Goal: Book appointment/travel/reservation

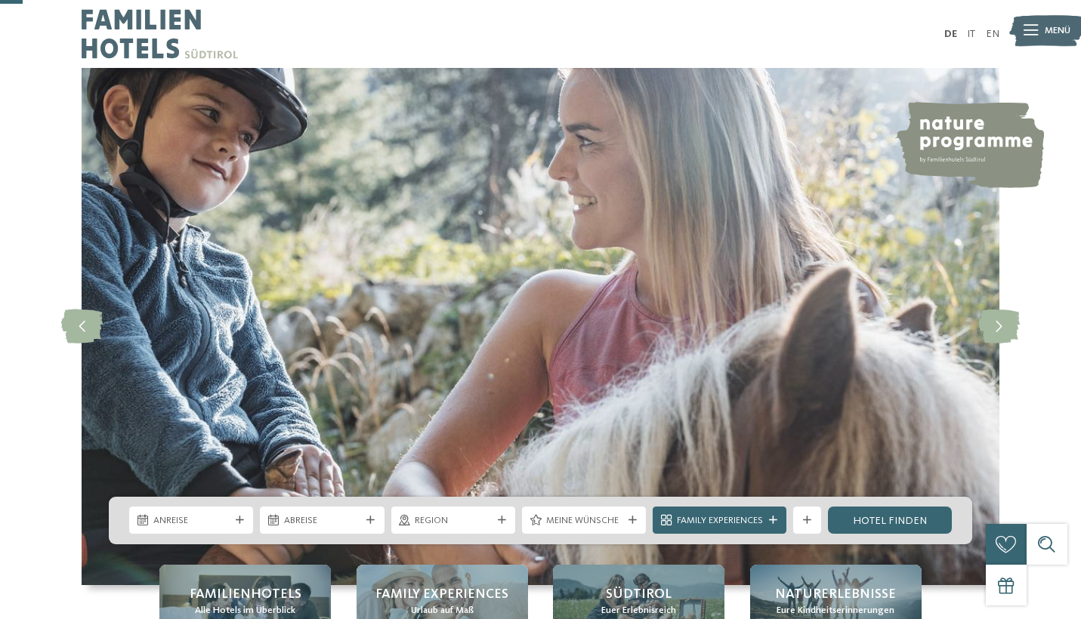
drag, startPoint x: 0, startPoint y: 0, endPoint x: 502, endPoint y: 403, distance: 643.6
click at [501, 517] on icon at bounding box center [502, 521] width 8 height 8
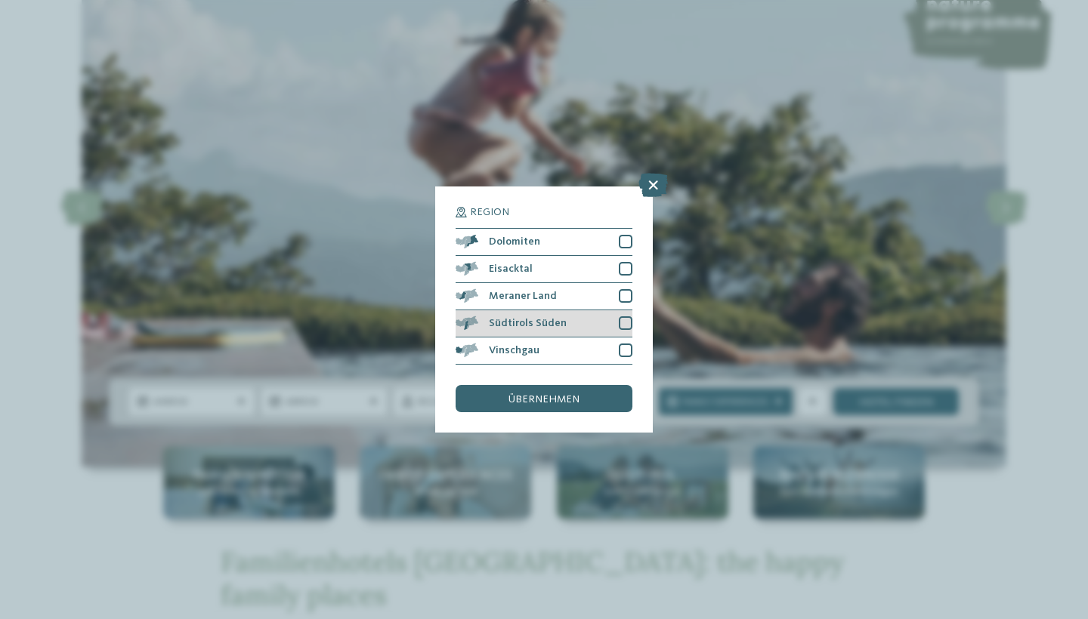
click at [632, 317] on div at bounding box center [626, 324] width 14 height 14
click at [567, 394] on span "übernehmen" at bounding box center [543, 399] width 71 height 11
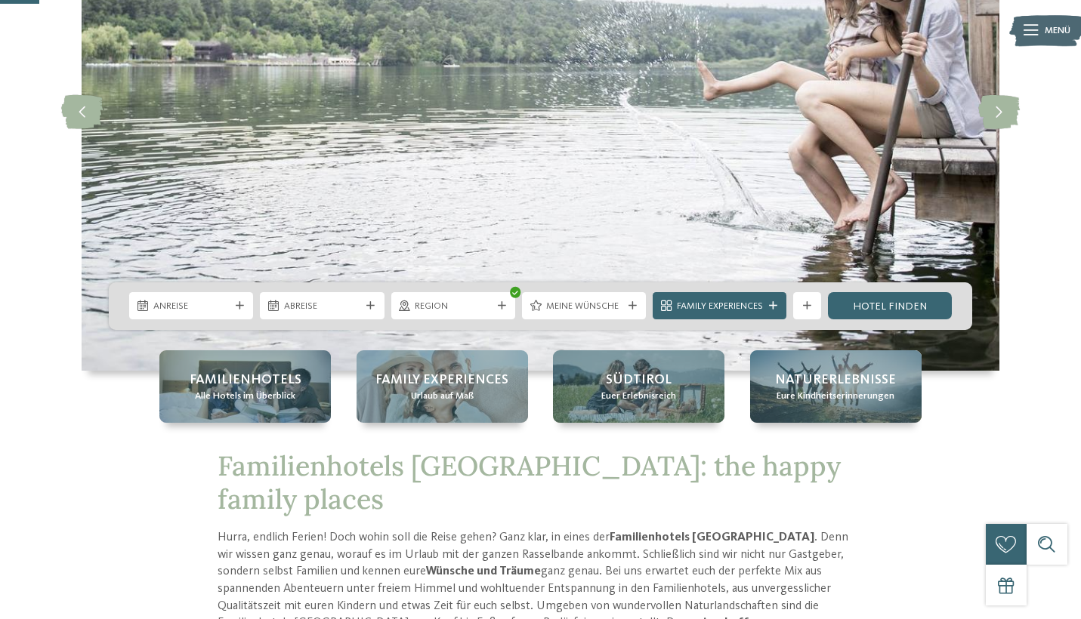
scroll to position [235, 0]
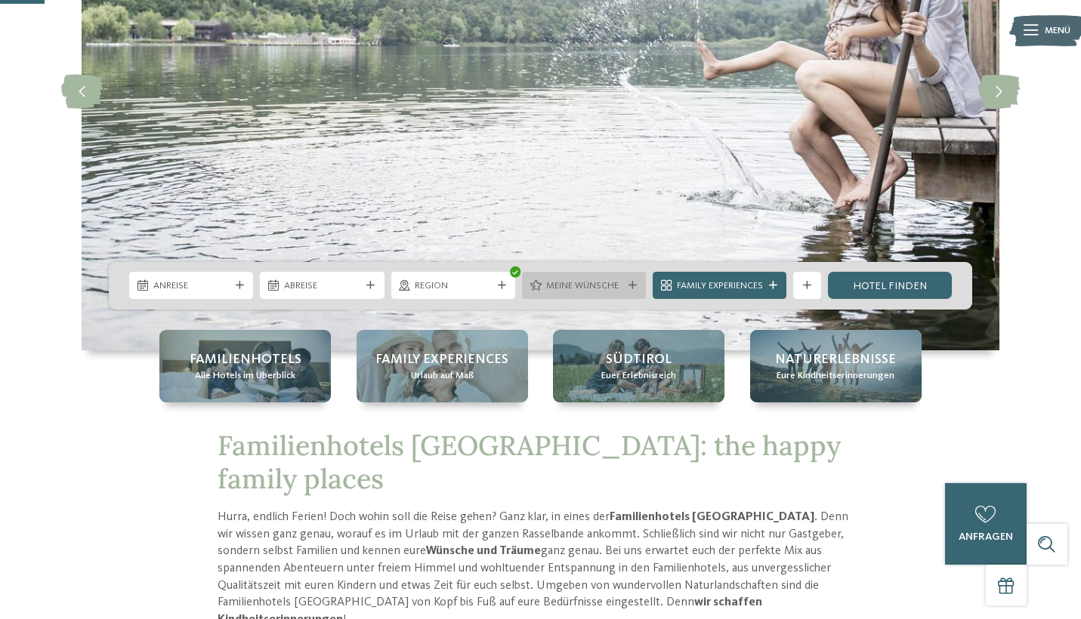
click at [570, 283] on span "Meine Wünsche" at bounding box center [584, 286] width 76 height 14
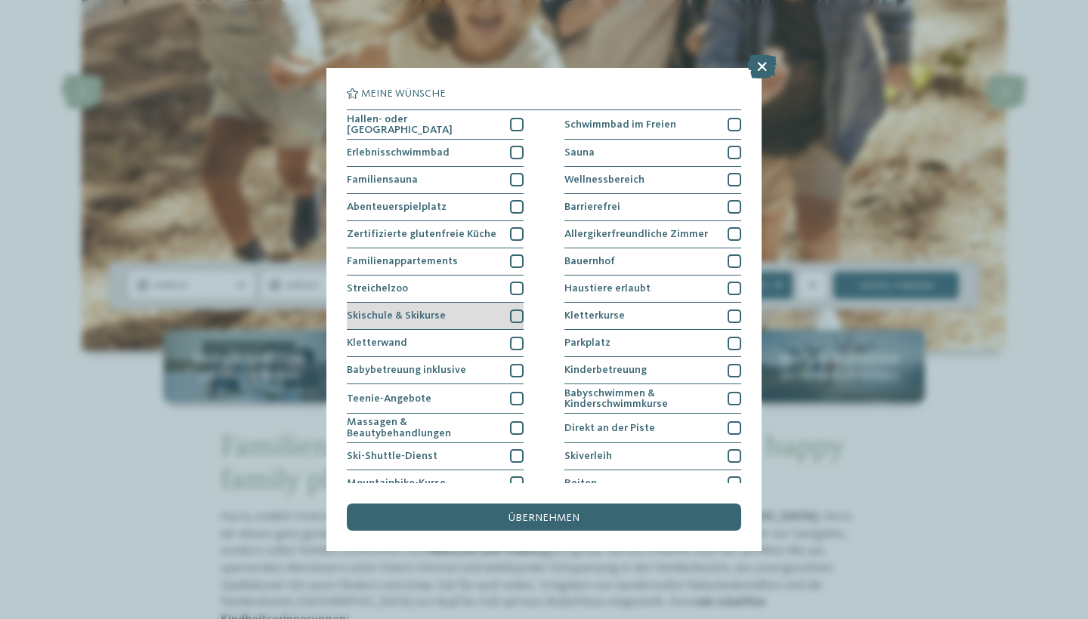
click at [396, 315] on span "Skischule & Skikurse" at bounding box center [396, 315] width 99 height 11
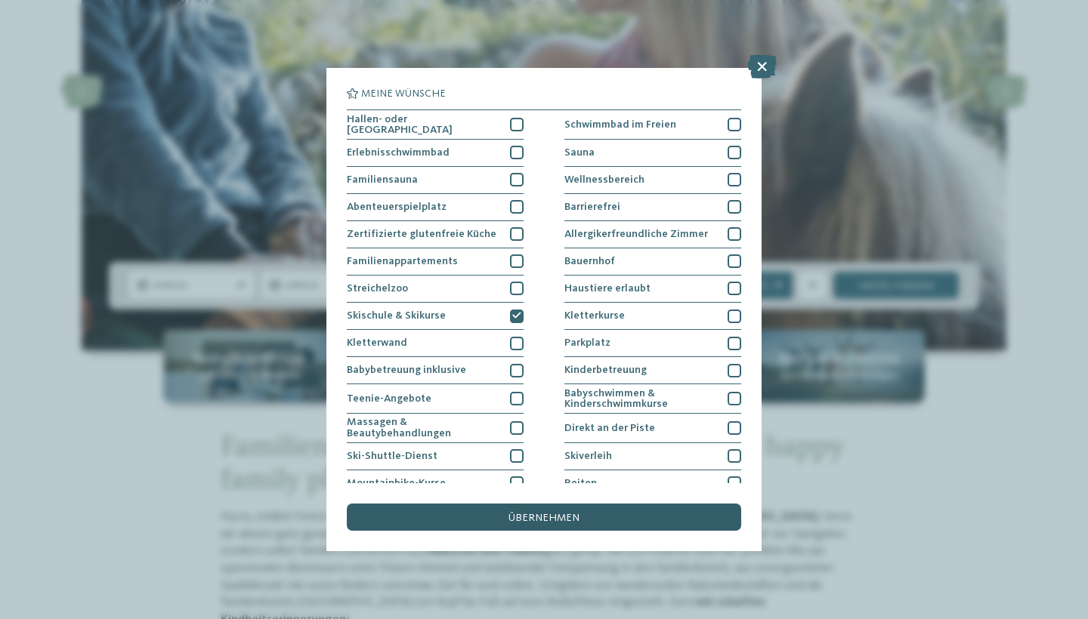
click at [425, 504] on div "übernehmen" at bounding box center [544, 517] width 394 height 27
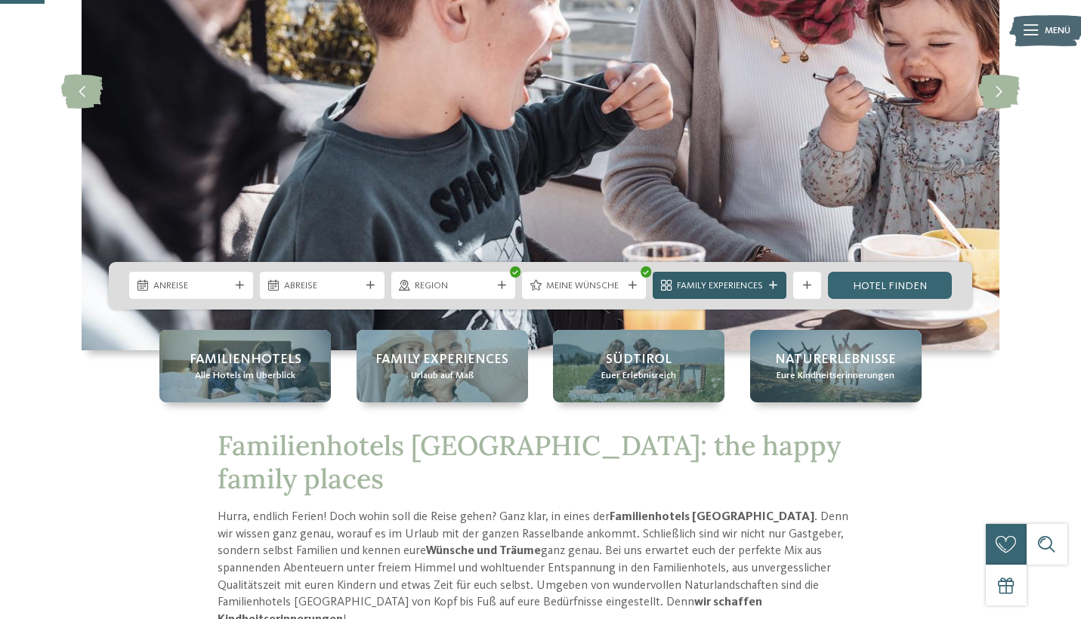
click at [776, 285] on icon at bounding box center [773, 286] width 8 height 8
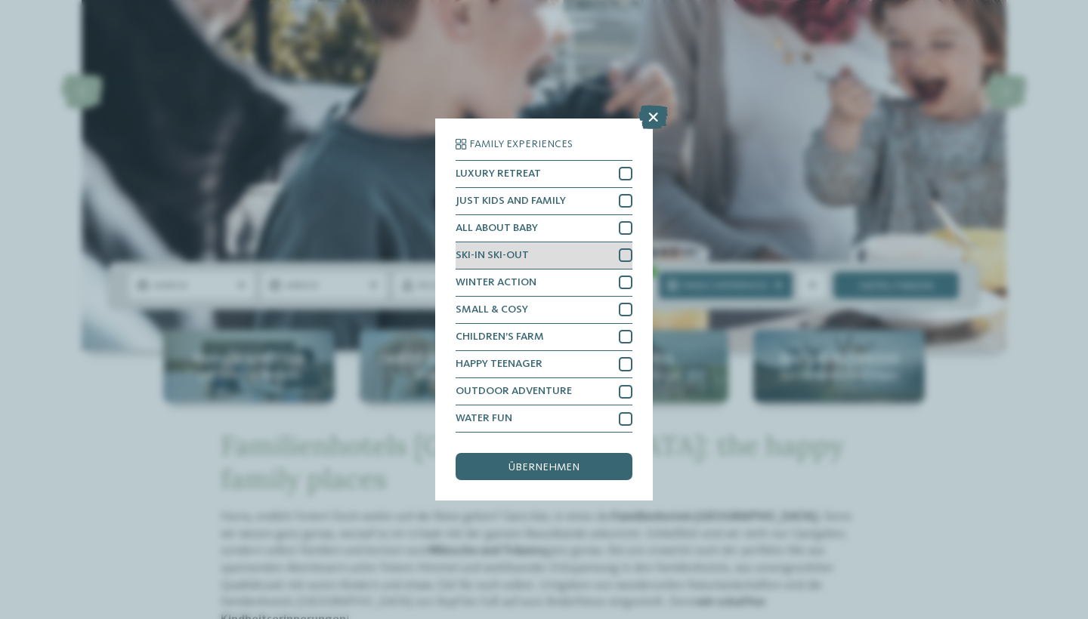
click at [621, 249] on div at bounding box center [626, 256] width 14 height 14
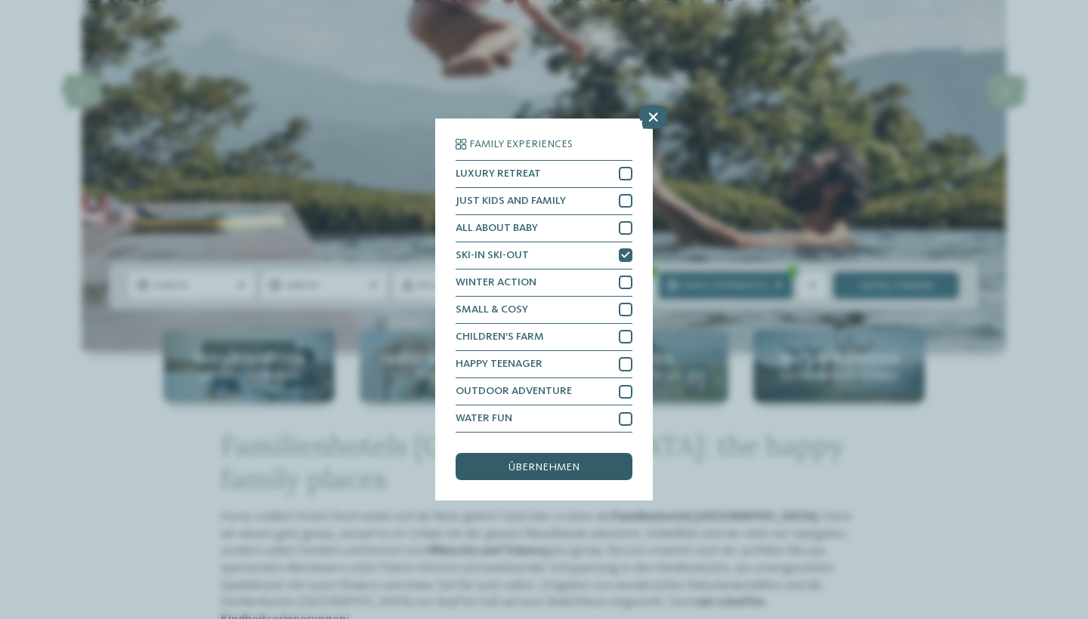
click at [557, 462] on span "übernehmen" at bounding box center [543, 467] width 71 height 11
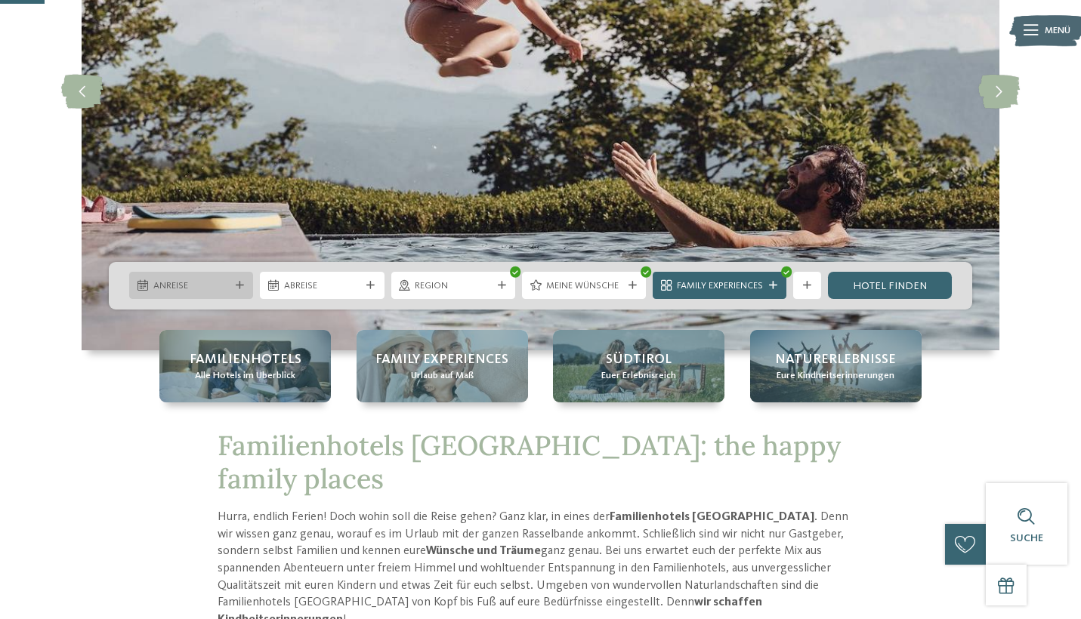
click at [225, 284] on span "Anreise" at bounding box center [191, 286] width 76 height 14
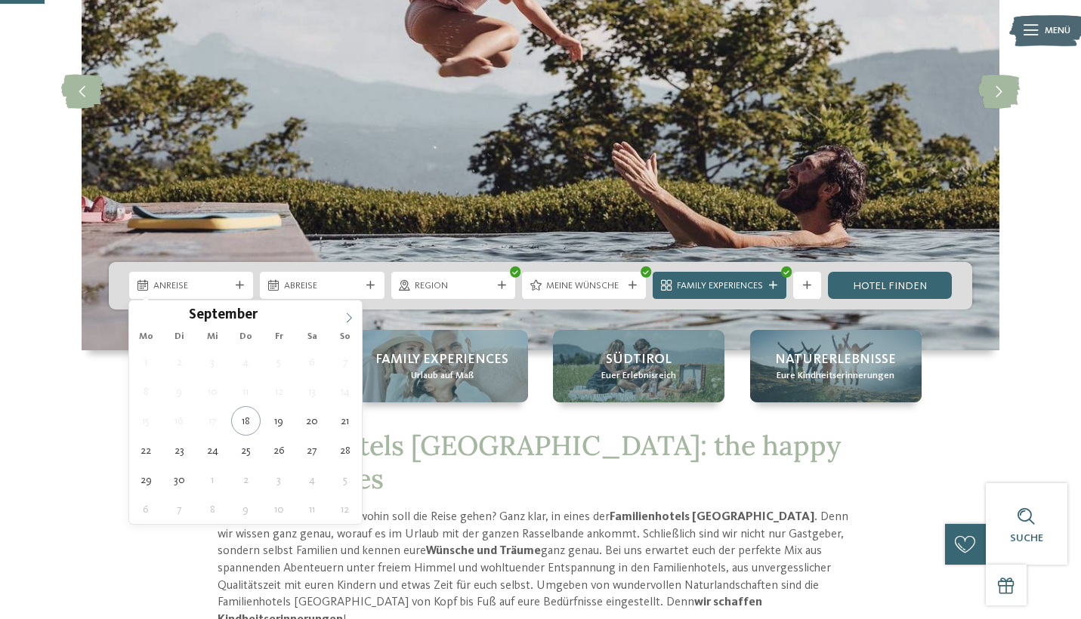
click at [346, 320] on icon at bounding box center [349, 318] width 11 height 11
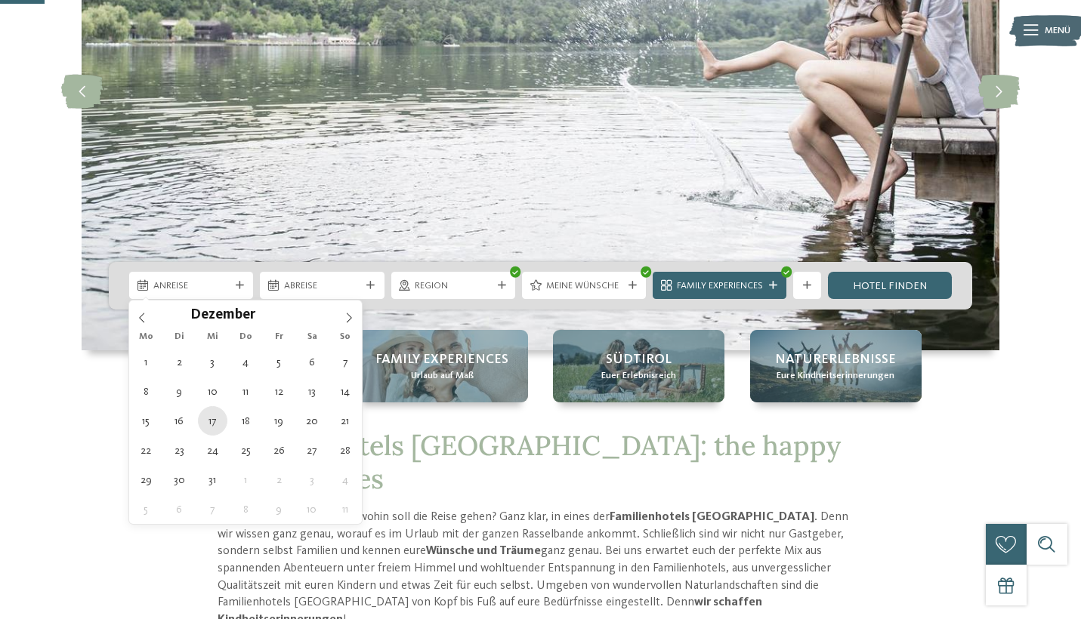
type div "17.12.2025"
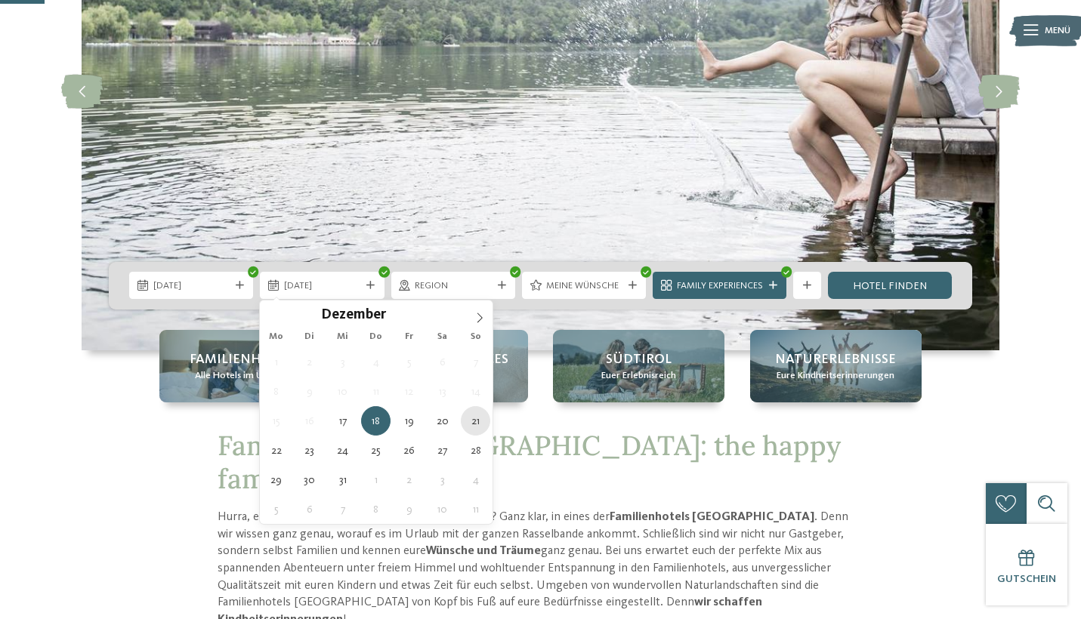
type div "21.12.2025"
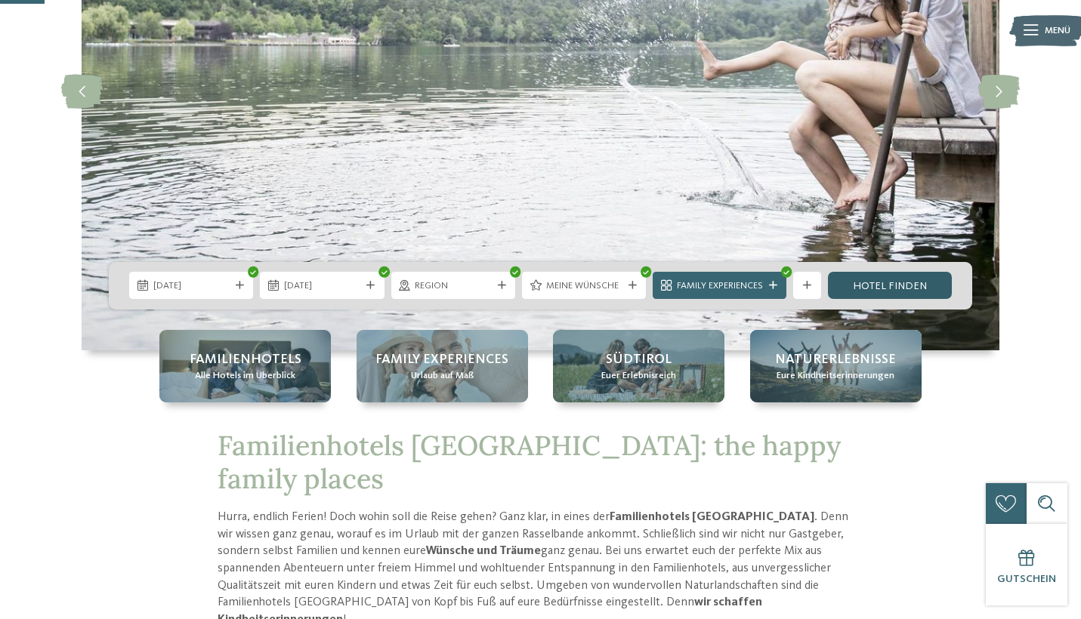
click at [875, 283] on link "Hotel finden" at bounding box center [890, 285] width 124 height 27
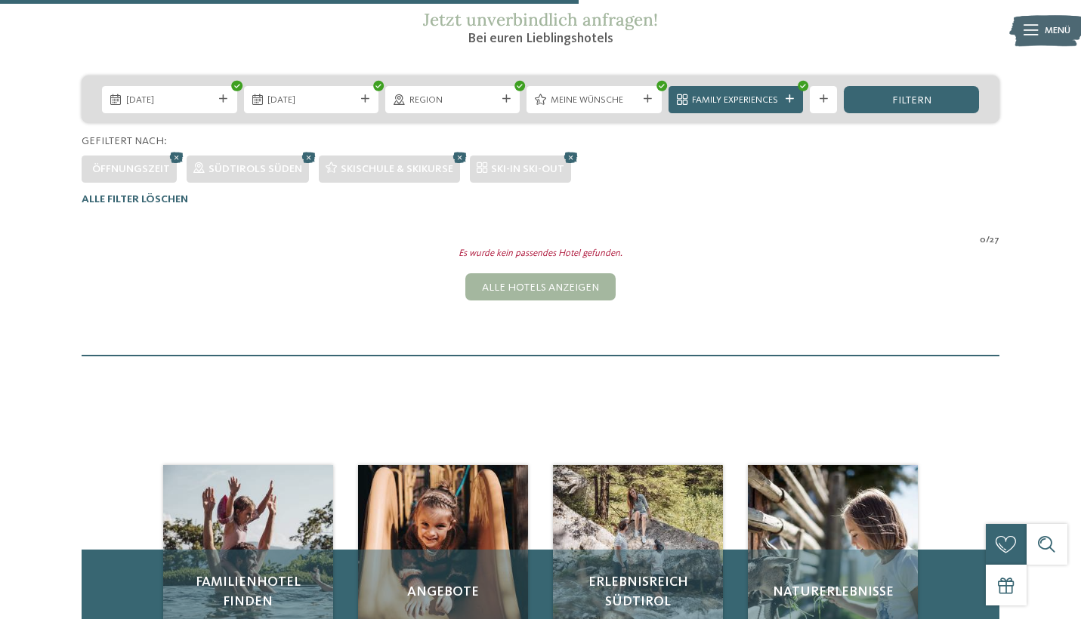
scroll to position [259, 0]
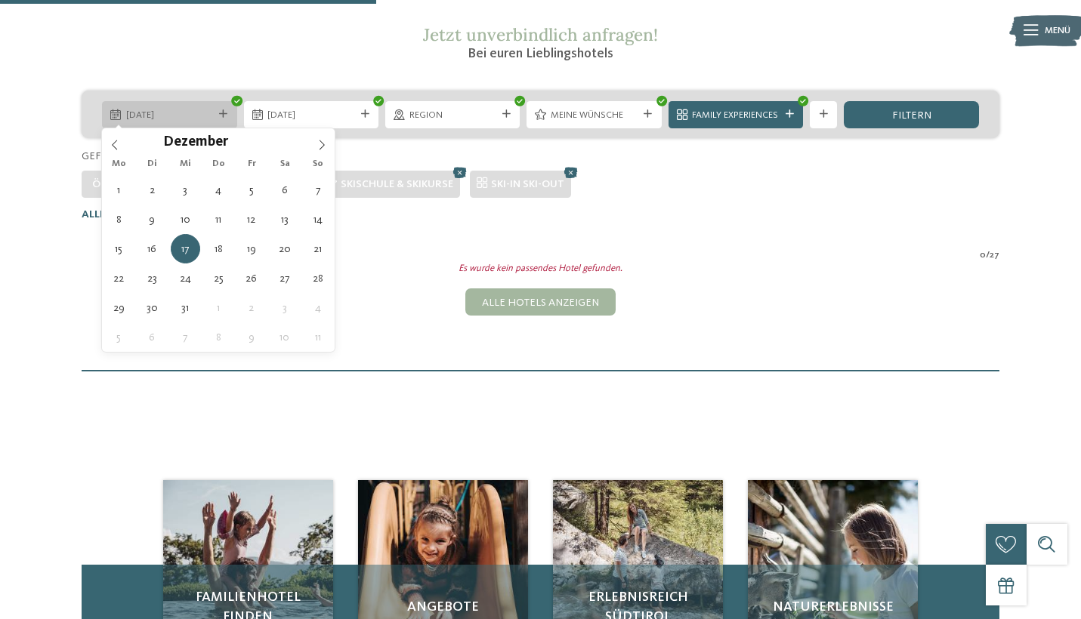
click at [237, 98] on icon at bounding box center [237, 100] width 6 height 5
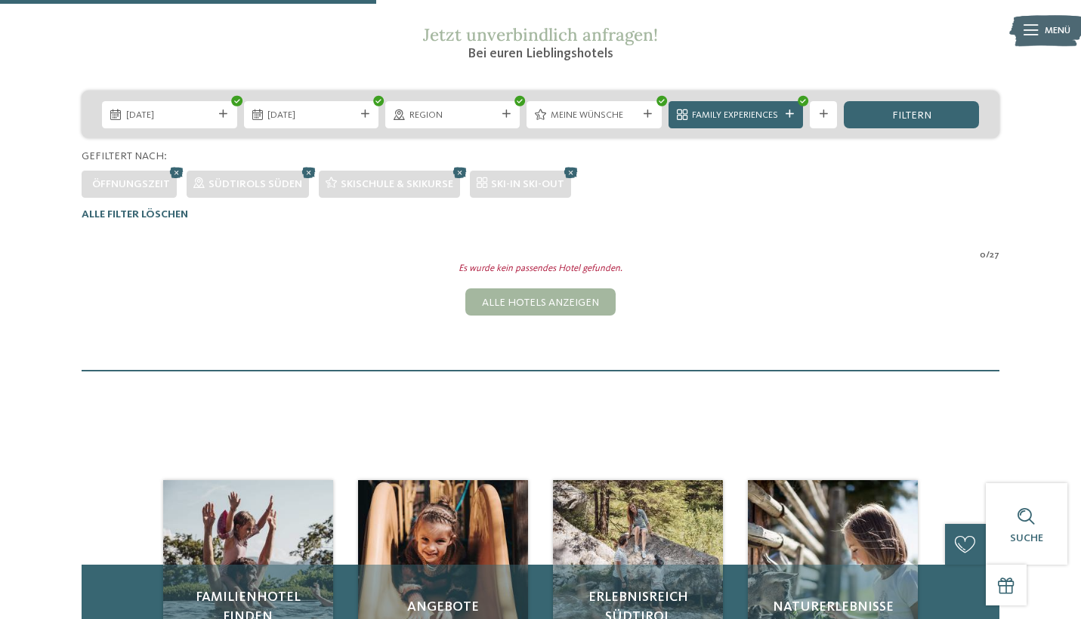
click at [706, 236] on div "Familienhotels Südtirol – von Familien für Familien Die Expertinnen und Experte…" at bounding box center [540, 104] width 1081 height 536
click at [459, 168] on icon at bounding box center [459, 172] width 20 height 18
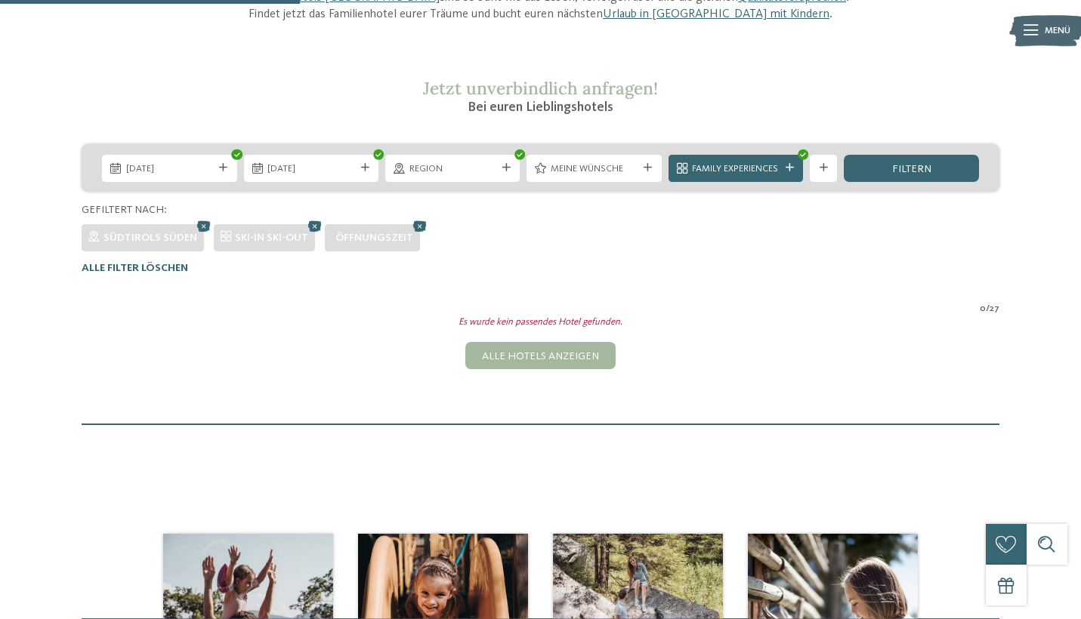
scroll to position [205, 0]
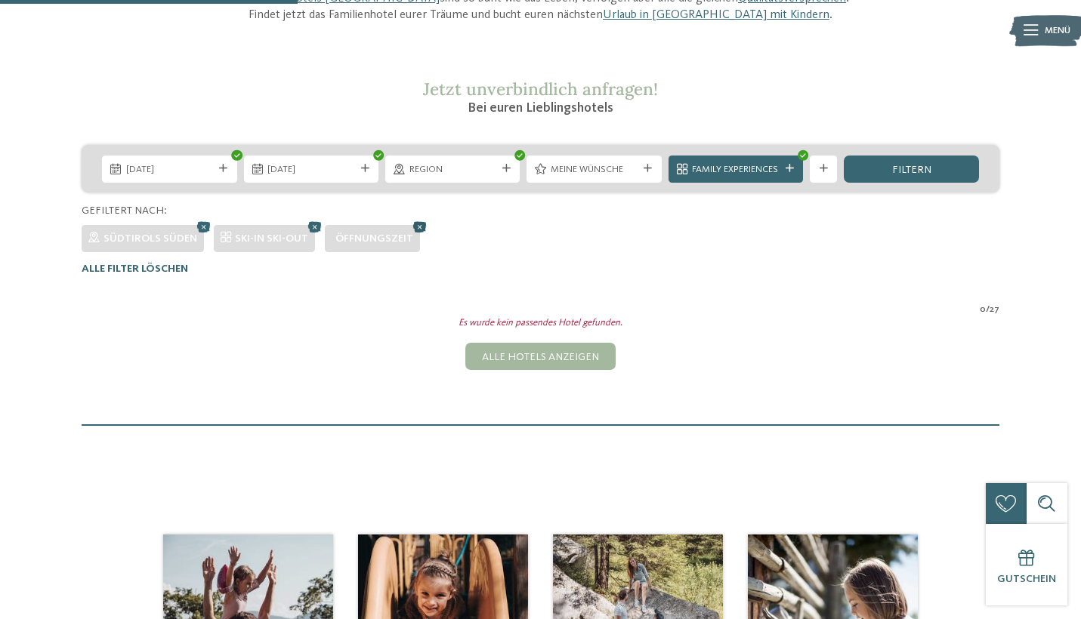
click at [415, 226] on icon at bounding box center [419, 227] width 20 height 18
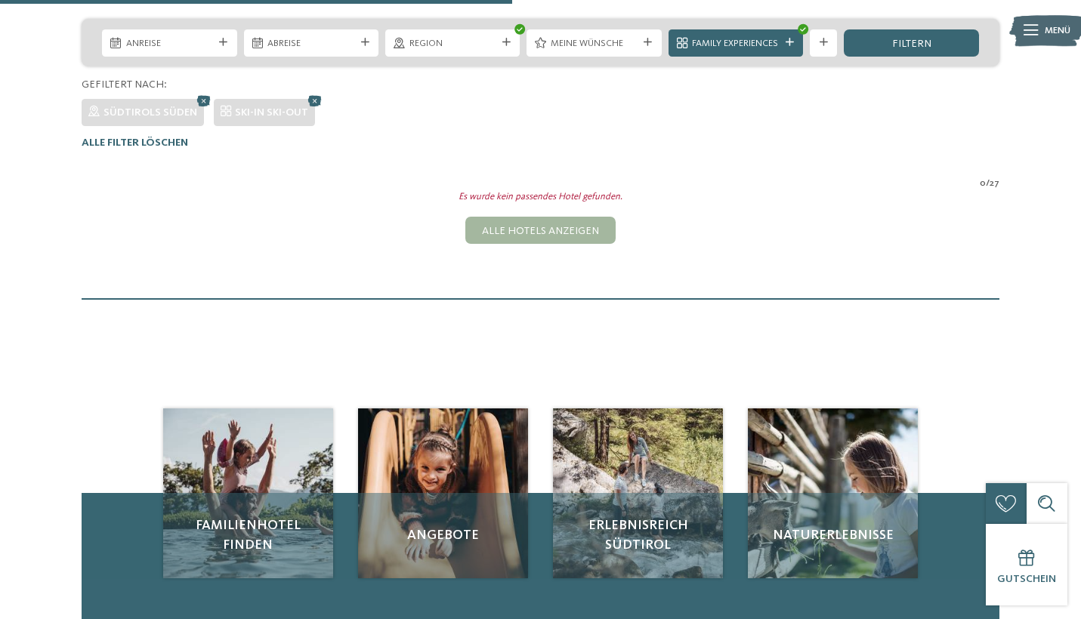
scroll to position [317, 0]
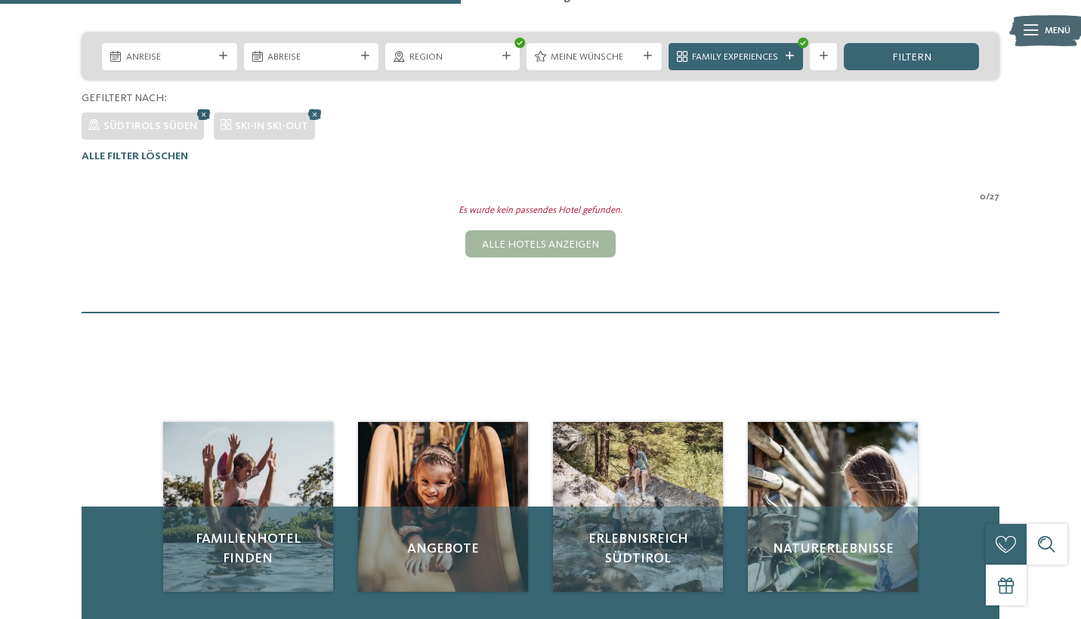
click at [206, 114] on icon at bounding box center [203, 114] width 20 height 18
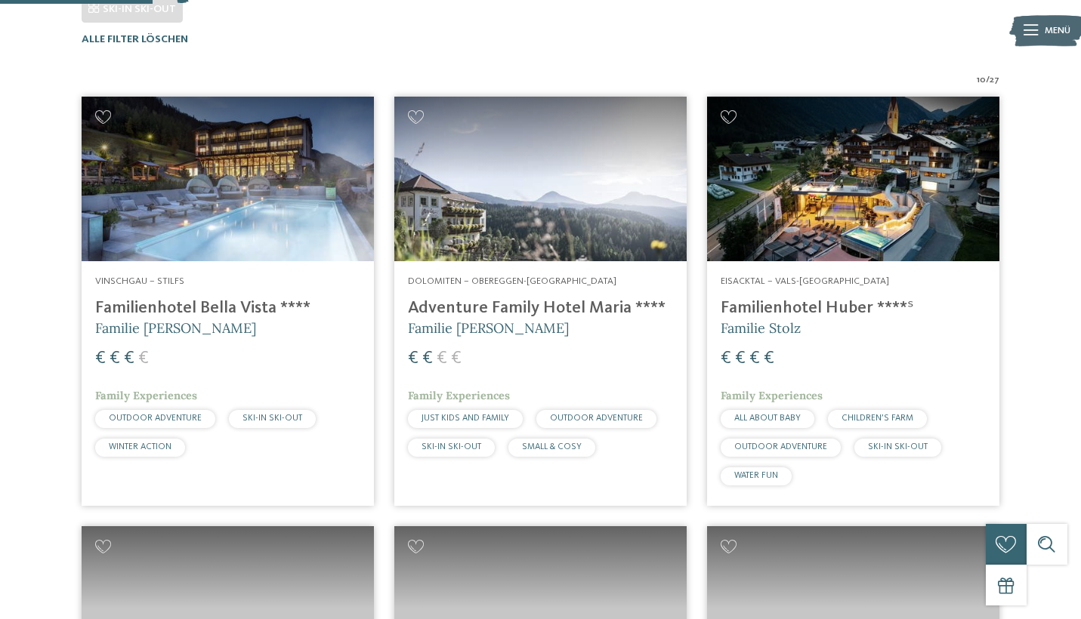
scroll to position [435, 0]
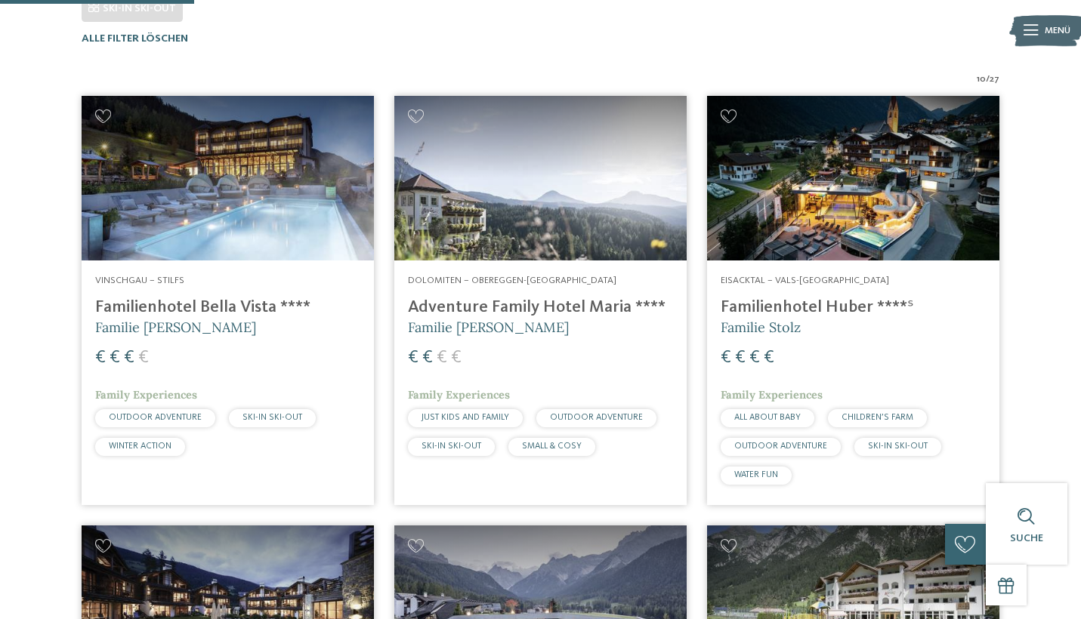
click at [567, 182] on img at bounding box center [540, 178] width 292 height 165
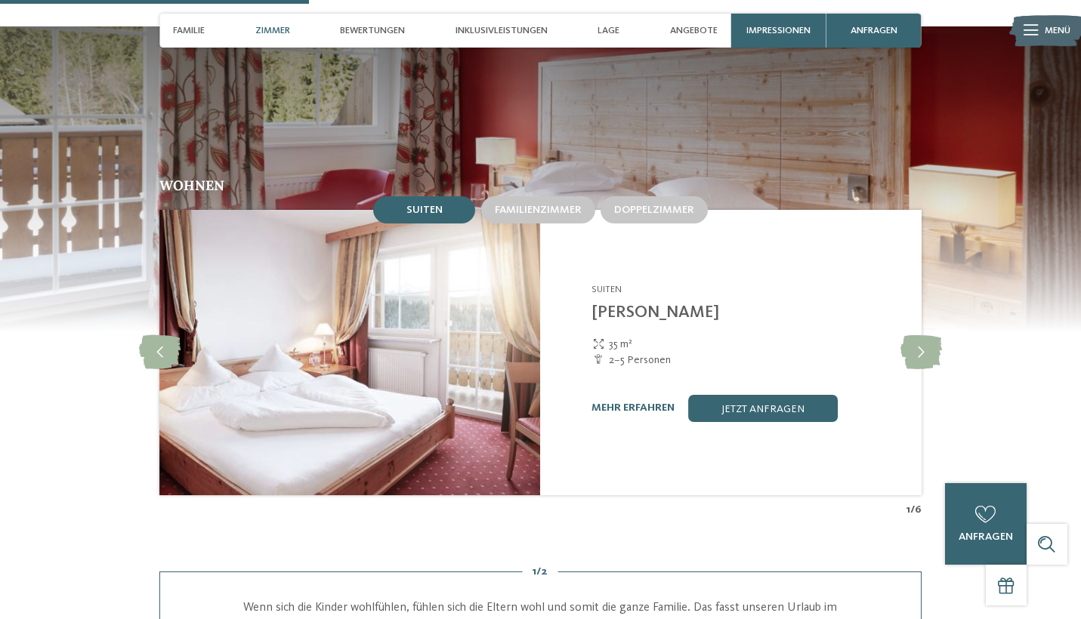
scroll to position [1266, 0]
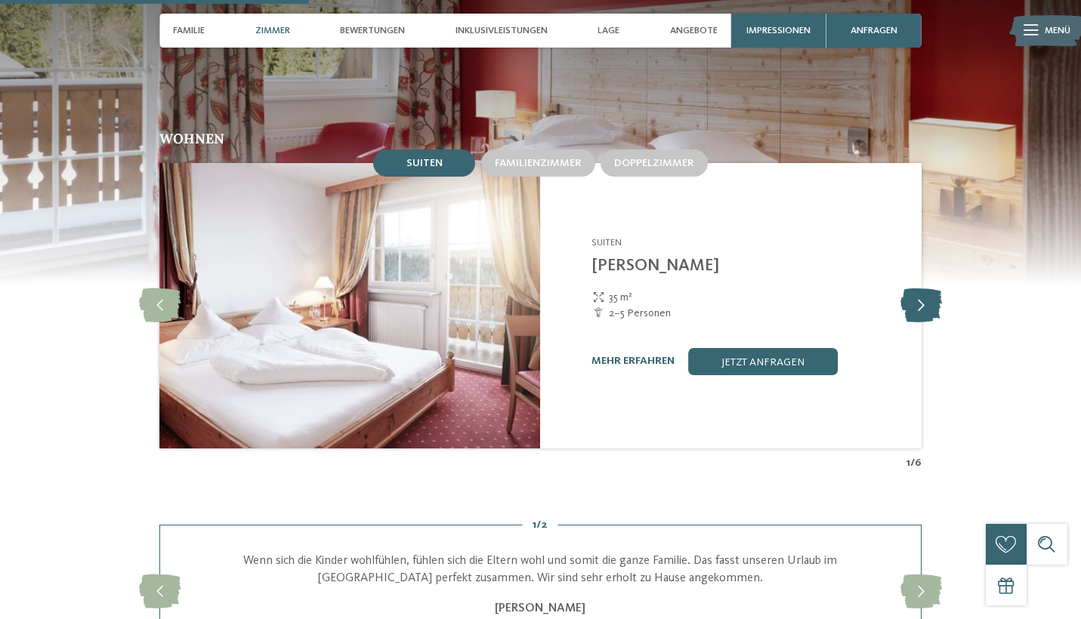
click at [925, 289] on icon at bounding box center [921, 306] width 42 height 34
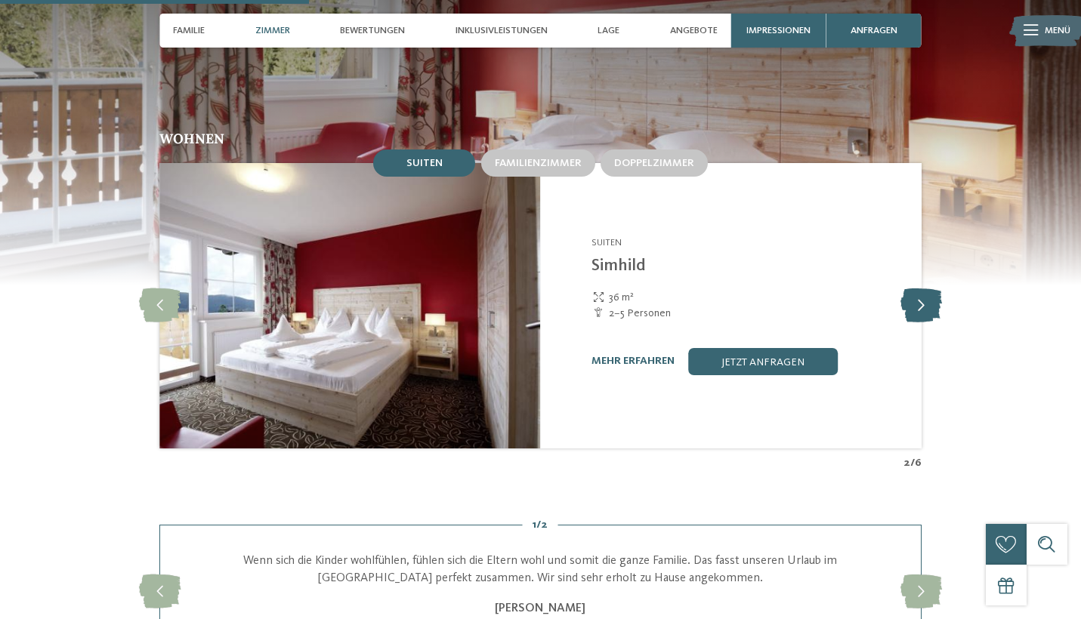
click at [925, 289] on icon at bounding box center [921, 306] width 42 height 34
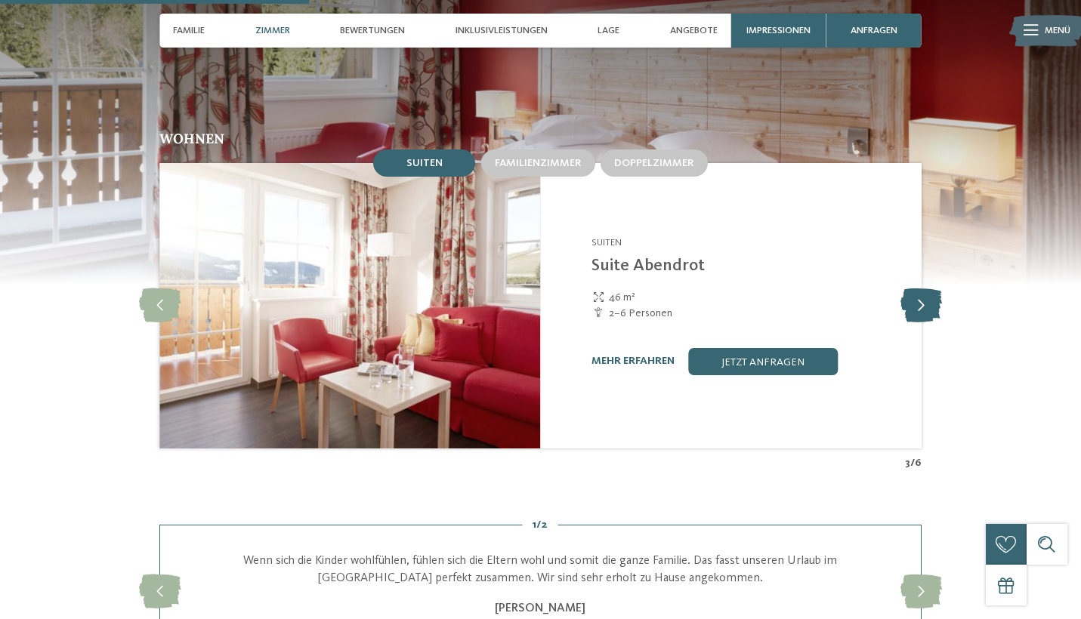
click at [925, 289] on icon at bounding box center [921, 306] width 42 height 34
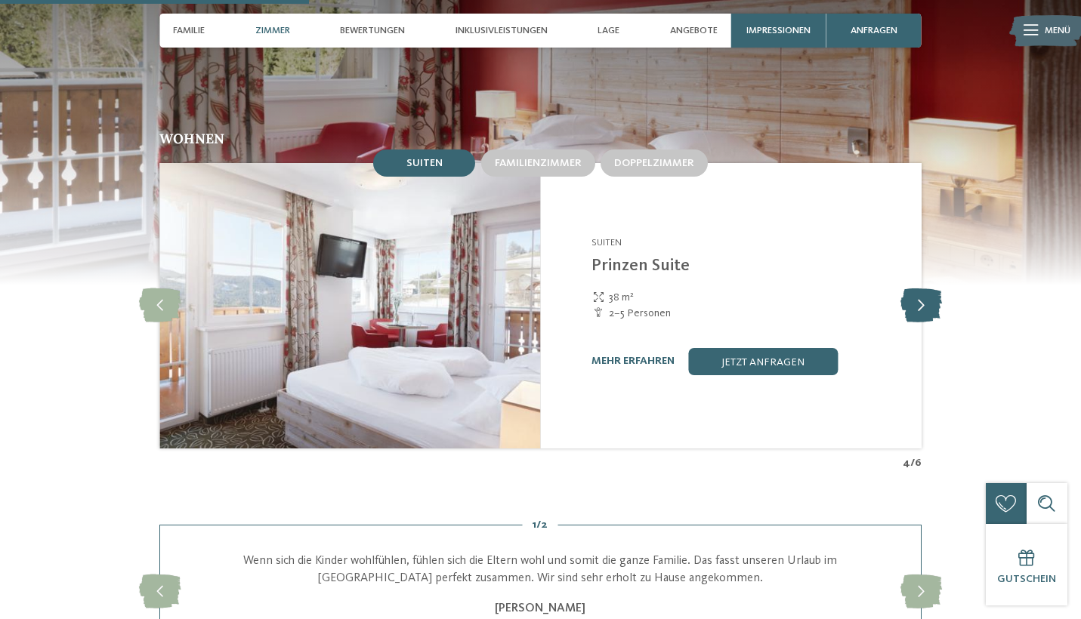
click at [925, 289] on icon at bounding box center [921, 306] width 42 height 34
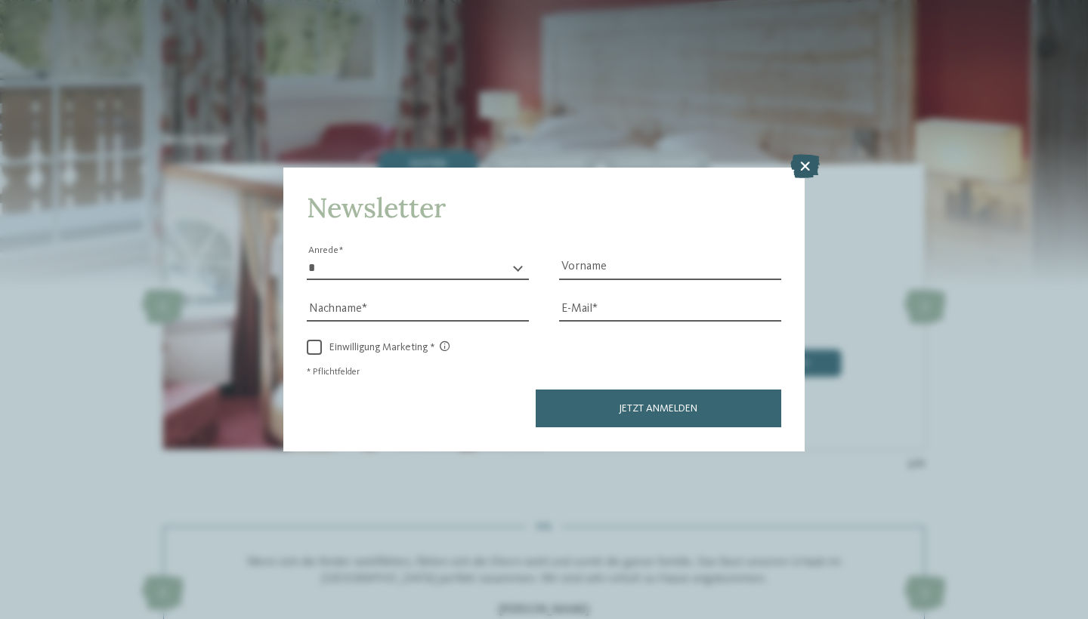
click at [803, 155] on icon at bounding box center [804, 167] width 29 height 24
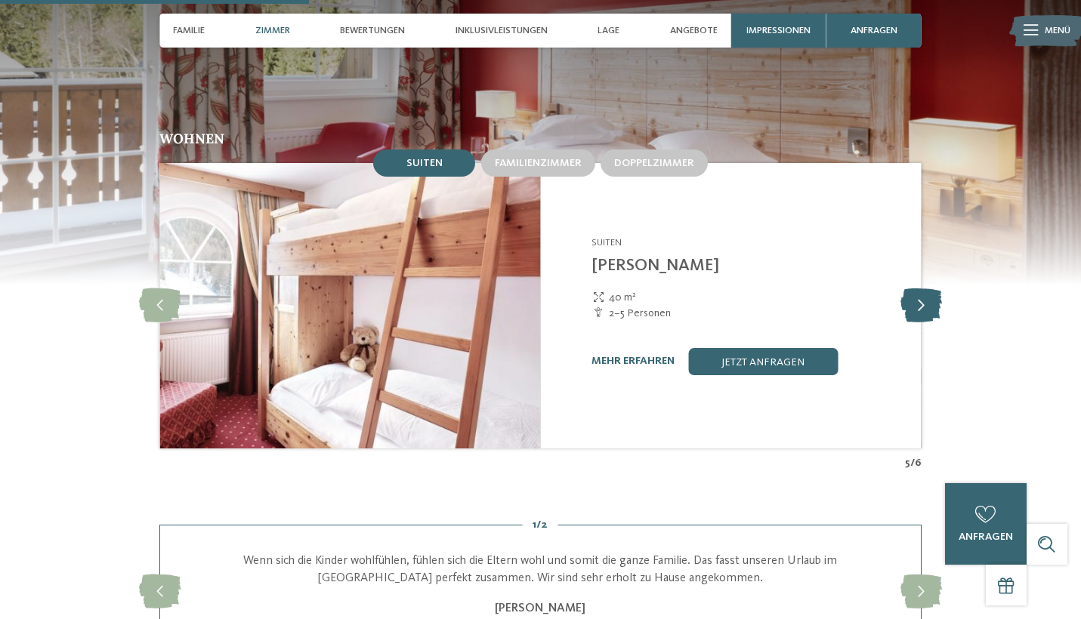
click at [916, 289] on icon at bounding box center [921, 306] width 42 height 34
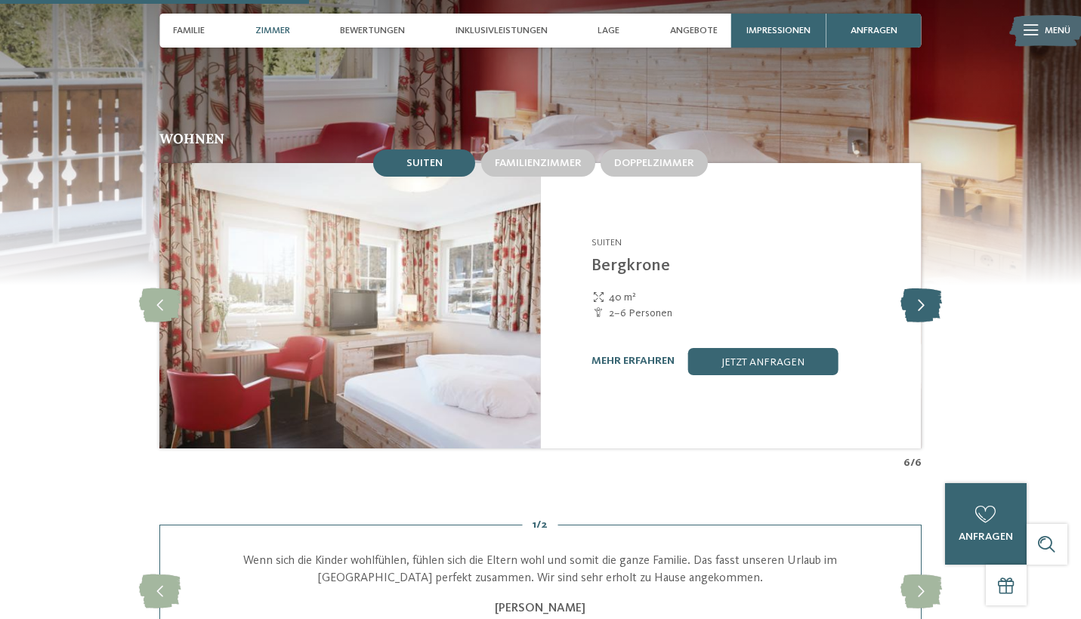
click at [916, 289] on icon at bounding box center [921, 306] width 42 height 34
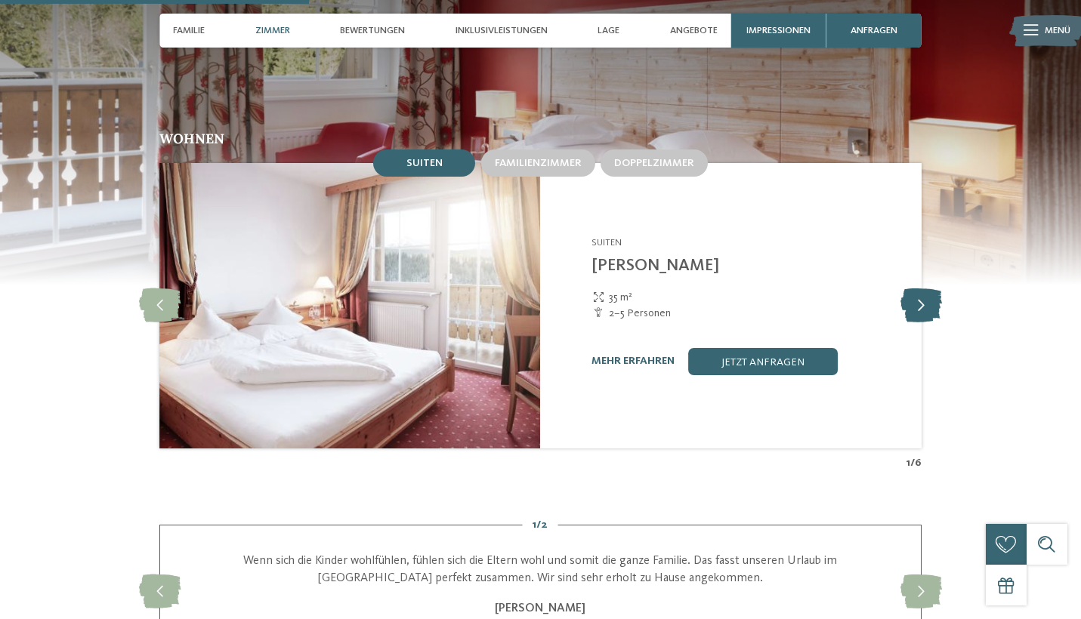
click at [916, 289] on icon at bounding box center [921, 306] width 42 height 34
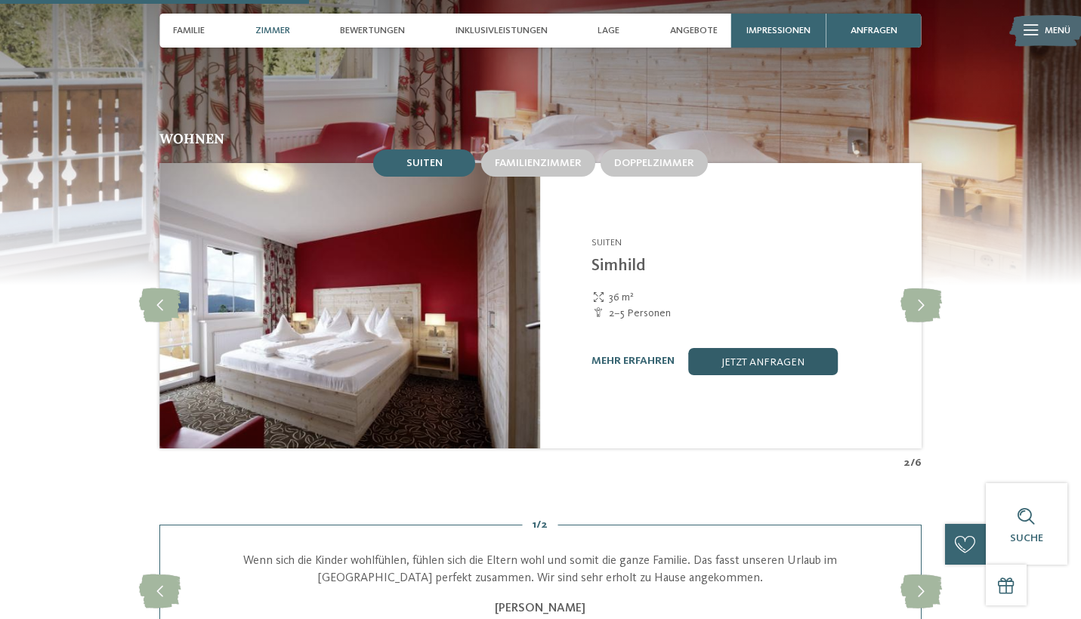
click at [743, 348] on link "jetzt anfragen" at bounding box center [763, 361] width 150 height 27
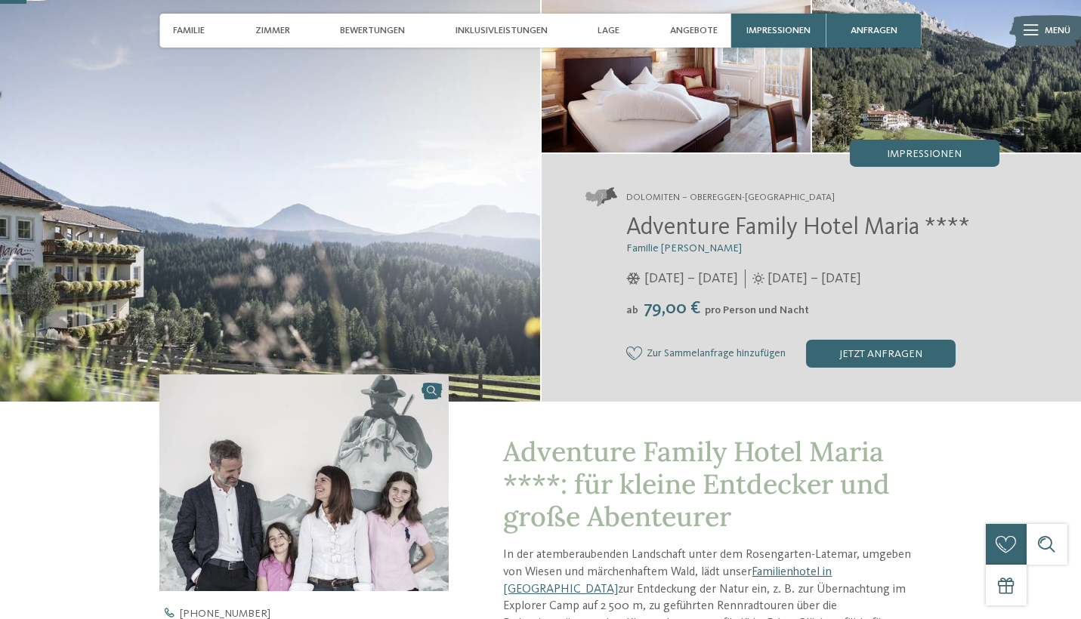
scroll to position [113, 0]
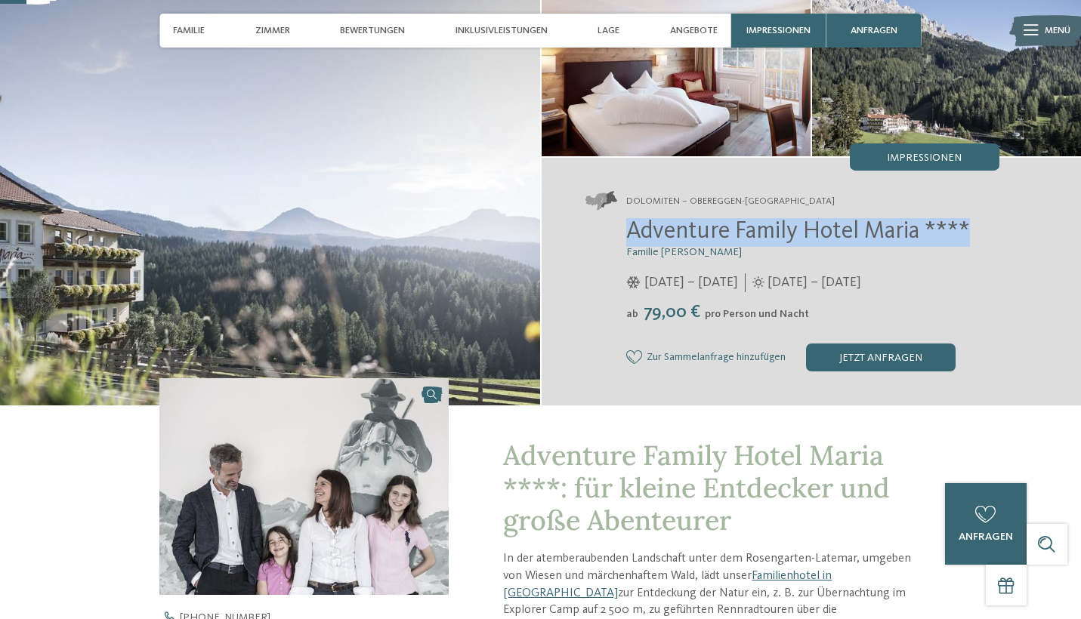
drag, startPoint x: 979, startPoint y: 229, endPoint x: 631, endPoint y: 239, distance: 348.4
click at [631, 238] on h2 "Adventure Family Hotel Maria ****" at bounding box center [812, 232] width 373 height 29
copy span "Adventure Family Hotel Maria ****"
